Goal: Task Accomplishment & Management: Use online tool/utility

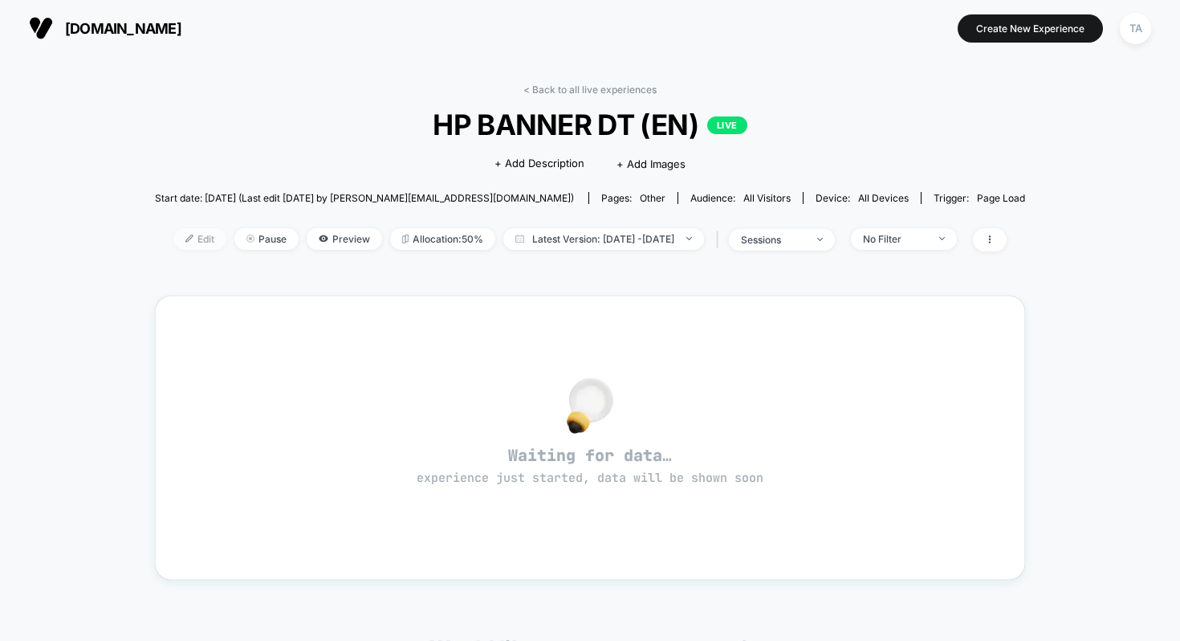
click at [173, 231] on span "Edit" at bounding box center [199, 239] width 53 height 22
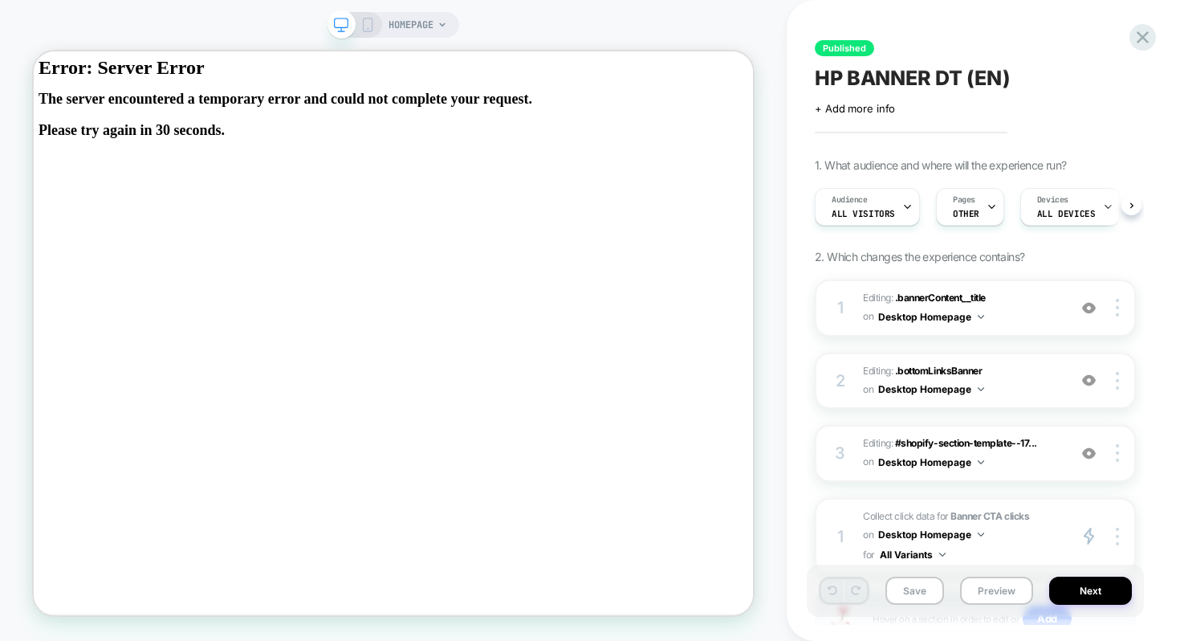
scroll to position [0, 1]
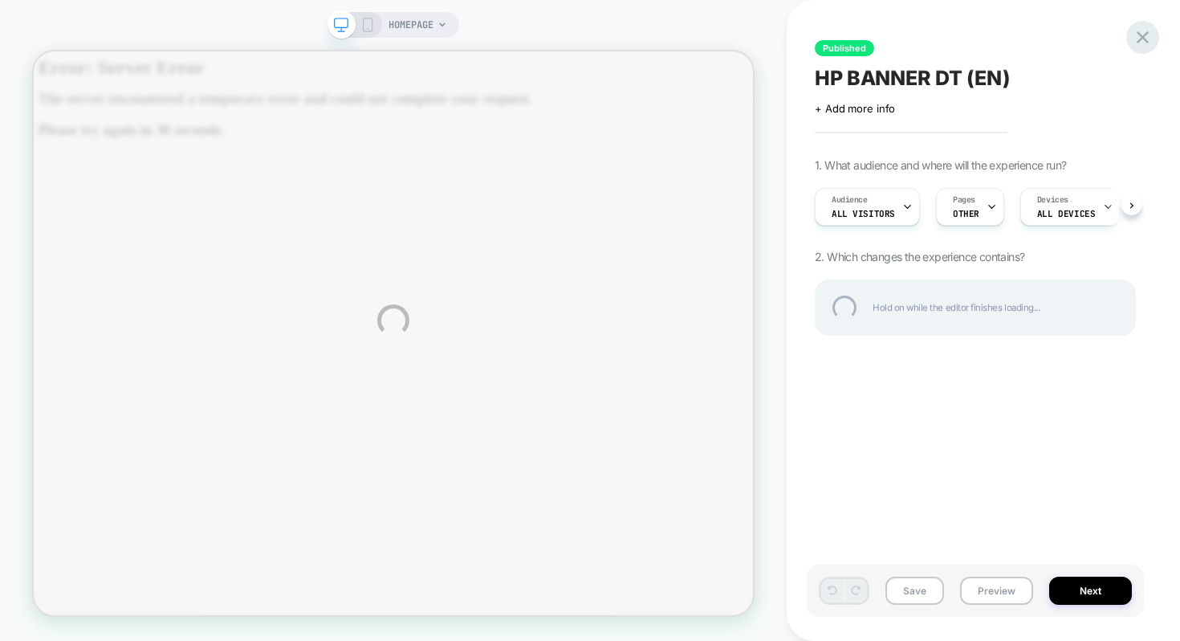
click at [1149, 32] on div at bounding box center [1142, 37] width 33 height 33
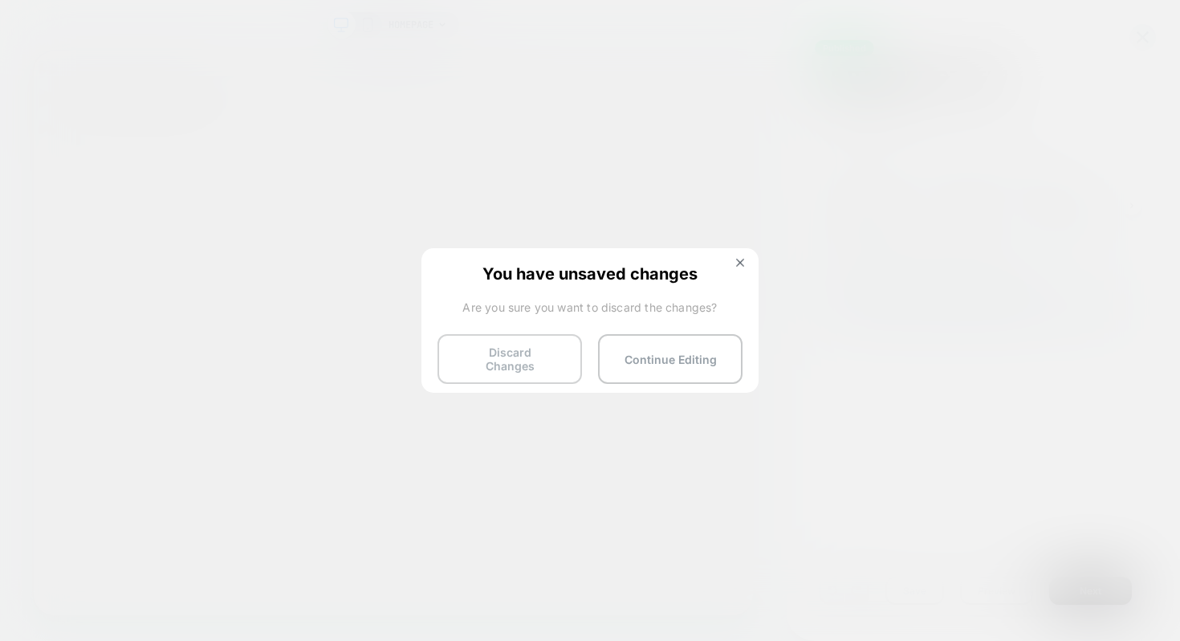
click at [530, 347] on button "Discard Changes" at bounding box center [510, 359] width 145 height 50
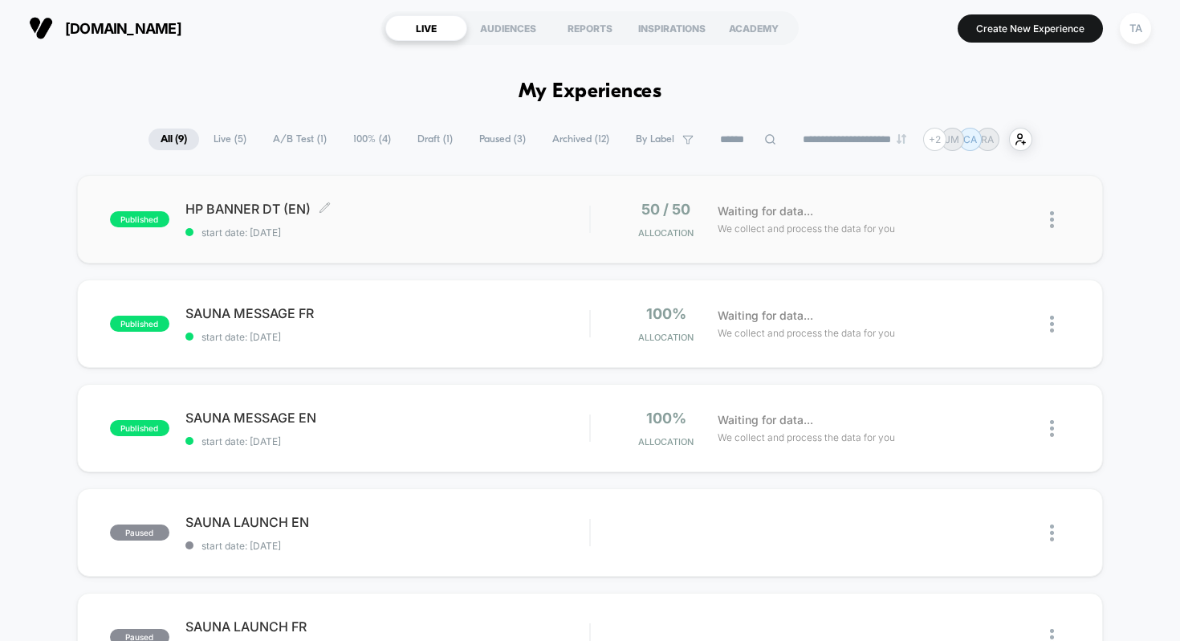
click at [232, 210] on span "HP BANNER DT (EN) Click to edit experience details" at bounding box center [387, 209] width 405 height 16
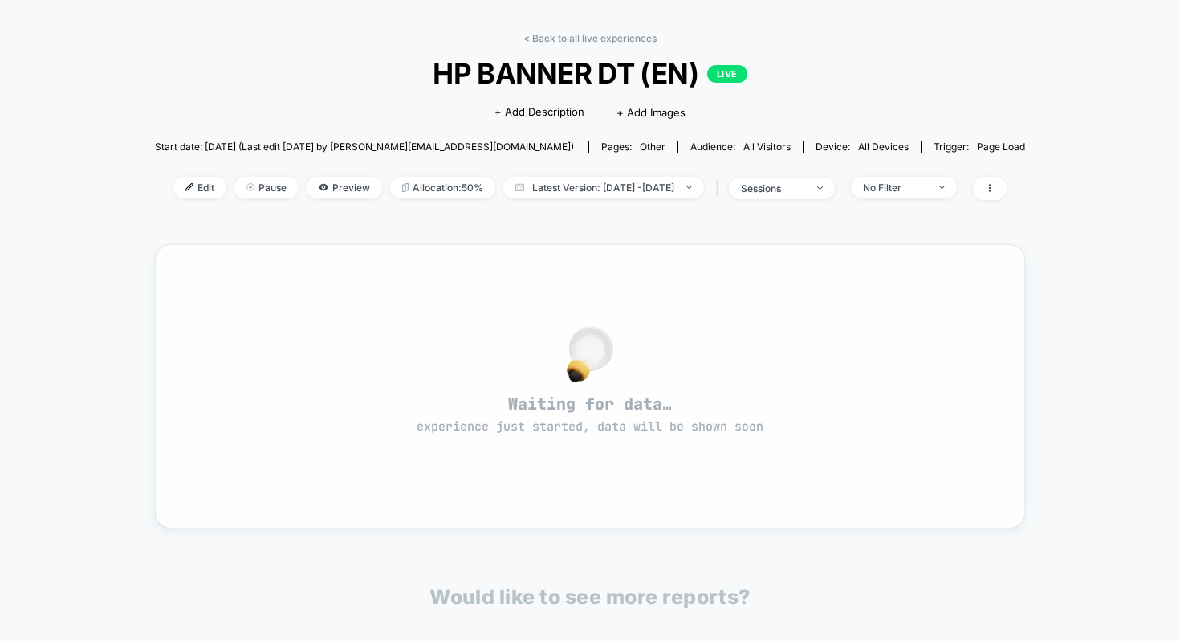
scroll to position [51, 0]
click at [185, 188] on img at bounding box center [189, 187] width 8 height 8
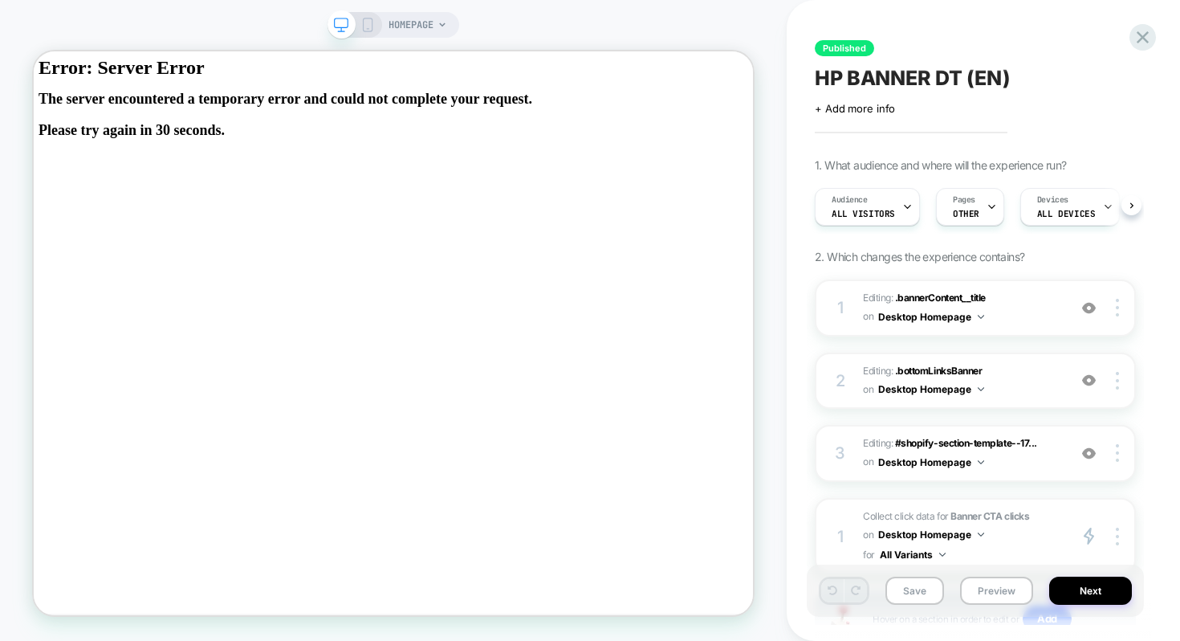
scroll to position [0, 1]
click at [367, 31] on rect at bounding box center [368, 24] width 9 height 13
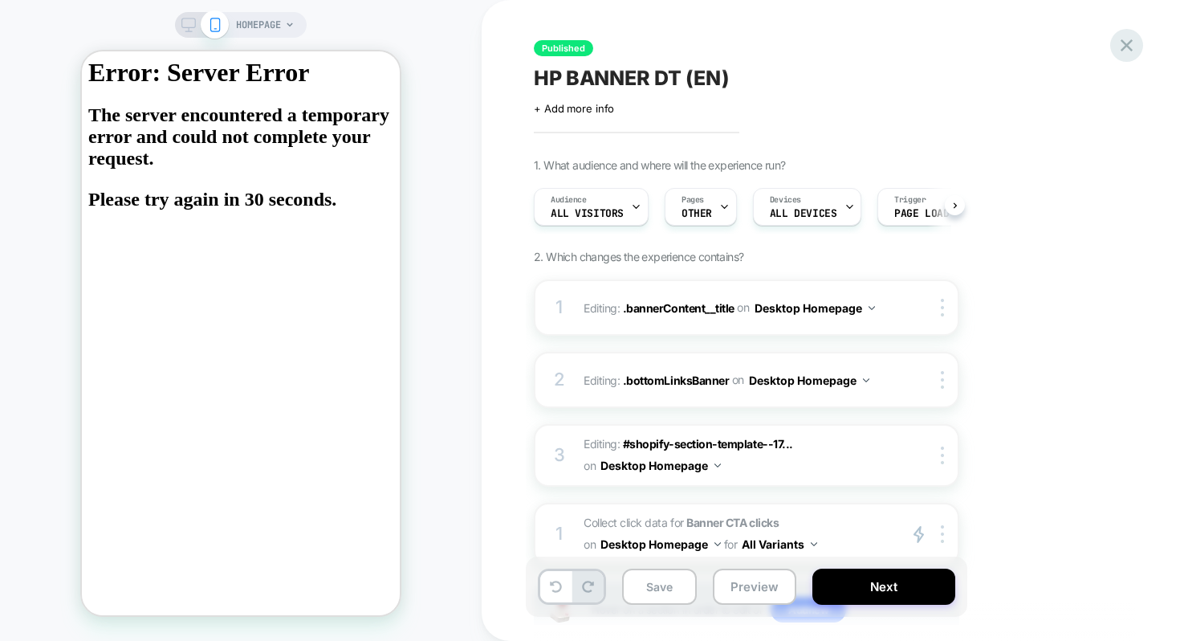
click at [1132, 43] on icon at bounding box center [1127, 46] width 22 height 22
